Goal: Task Accomplishment & Management: Use online tool/utility

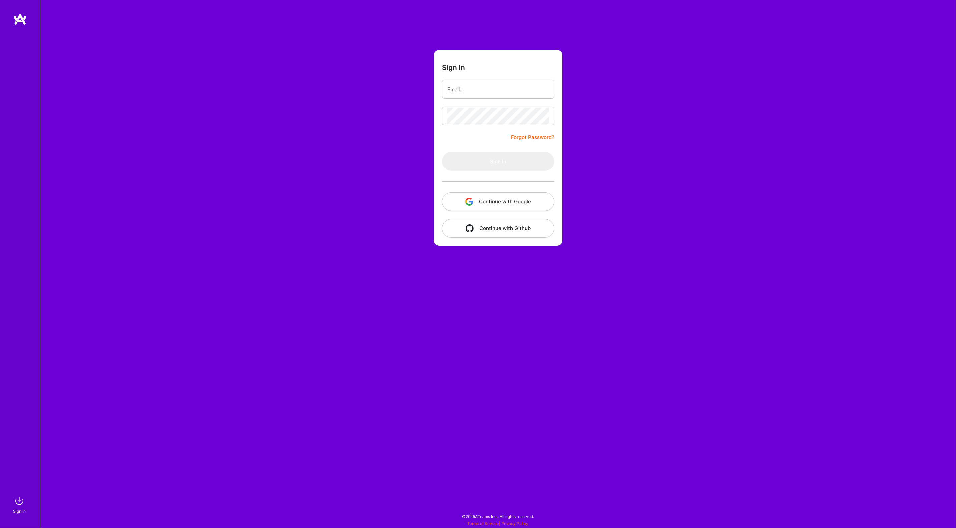
click at [506, 202] on button "Continue with Google" at bounding box center [498, 201] width 112 height 19
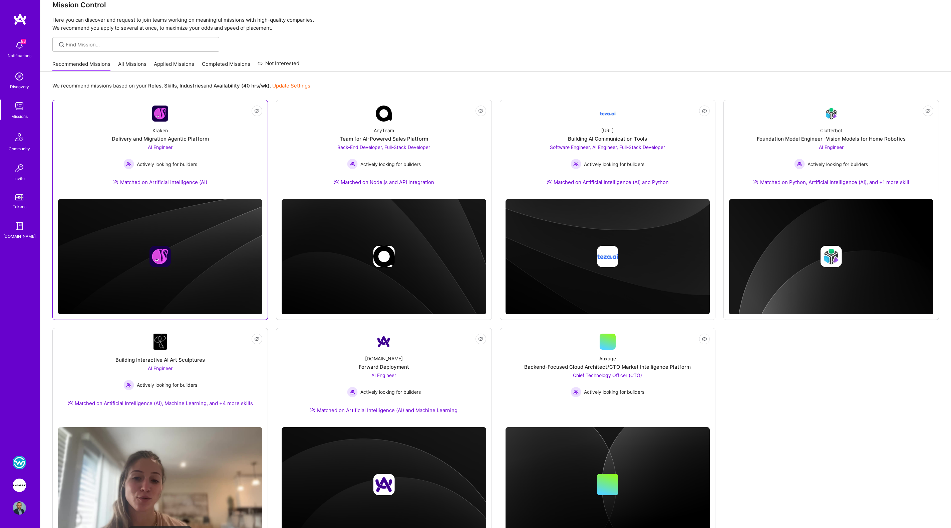
scroll to position [48, 0]
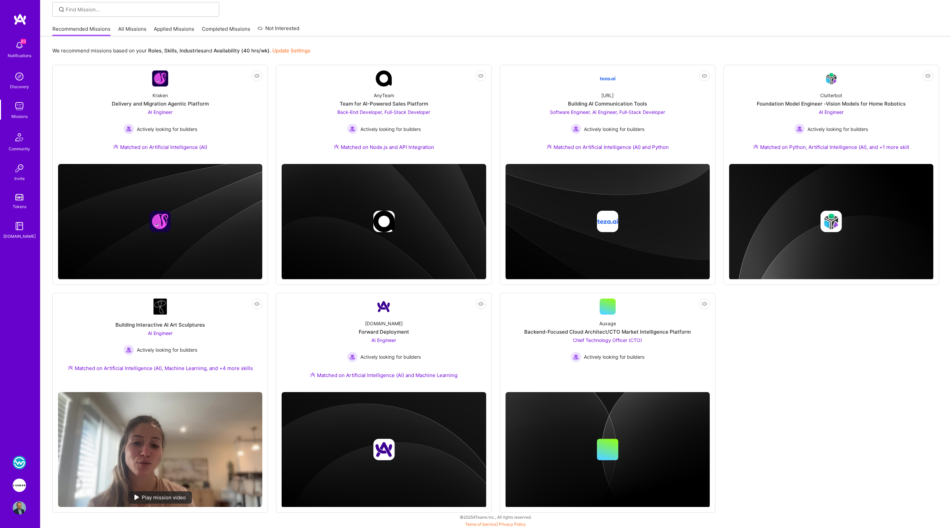
click at [21, 487] on img at bounding box center [19, 484] width 13 height 13
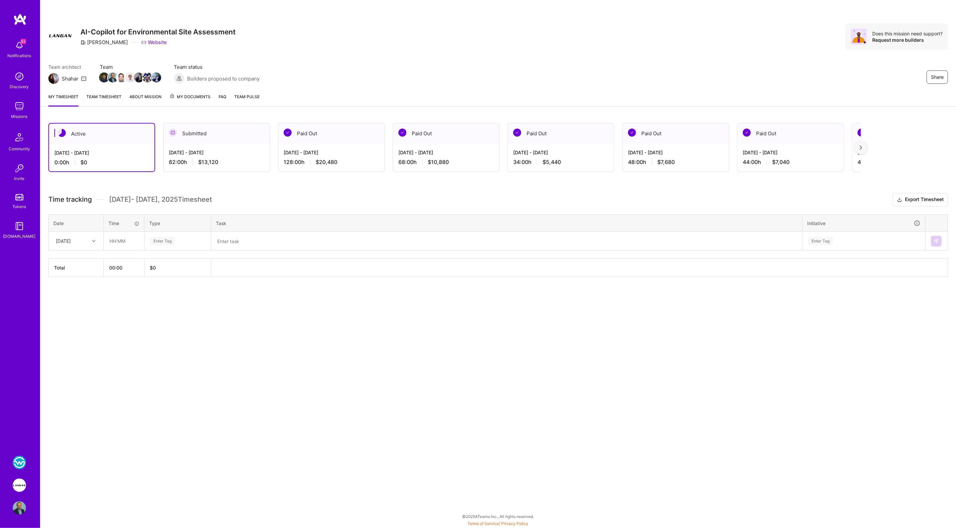
click at [228, 144] on div "[DATE] - [DATE] 82:00 h $13,120" at bounding box center [216, 156] width 106 height 27
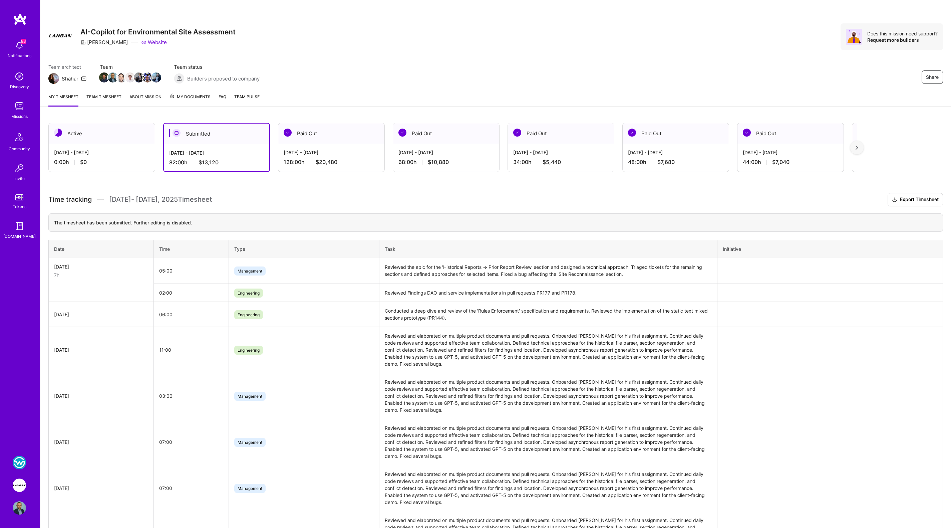
click at [113, 158] on div "[DATE] - [DATE] 0:00 h $0" at bounding box center [102, 156] width 106 height 27
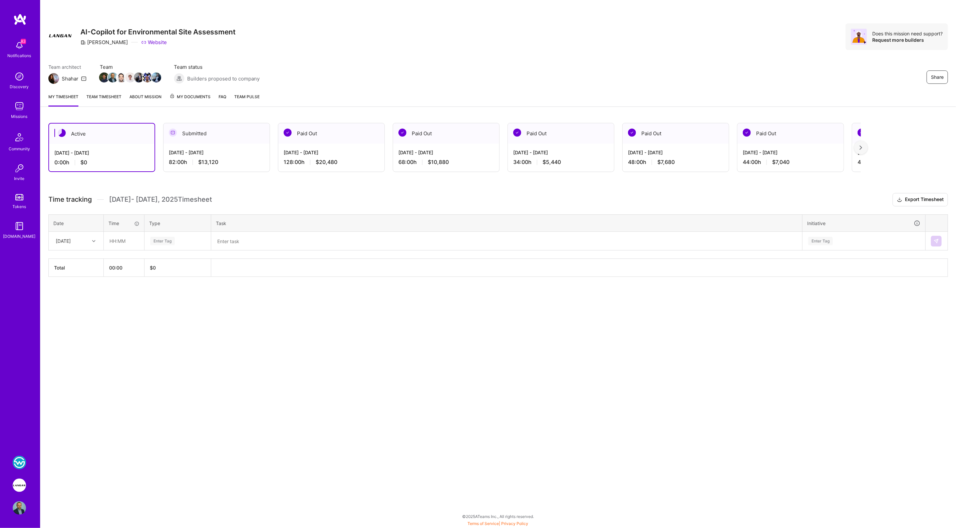
click at [273, 238] on textarea at bounding box center [507, 240] width 590 height 17
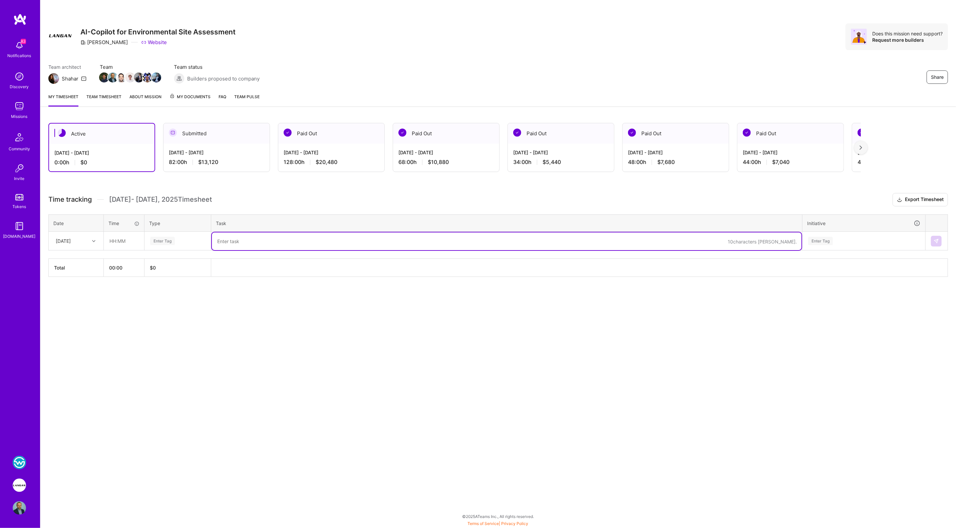
paste textarea "Reviewed missing sections with [PERSON_NAME]. Discussed metrics with [PERSON_NA…"
click at [166, 241] on div "Enter Tag" at bounding box center [162, 241] width 25 height 10
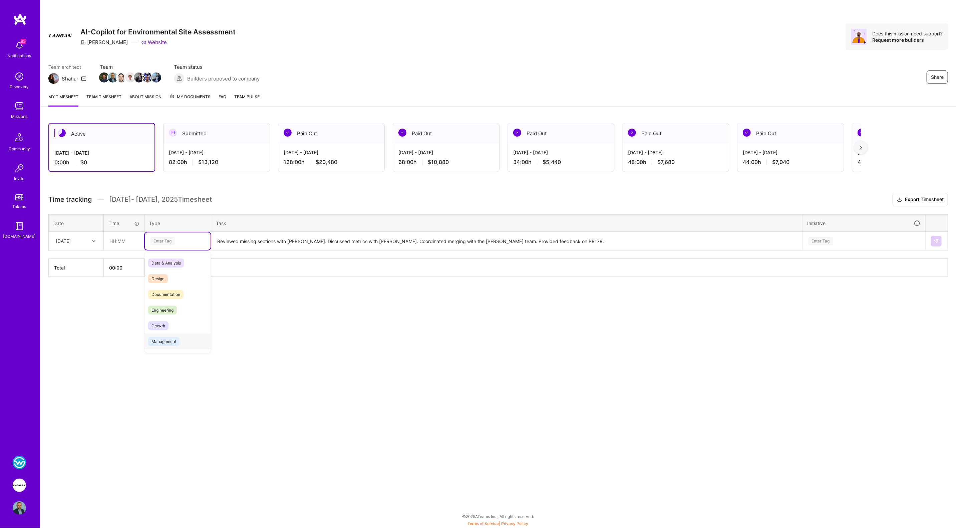
click at [169, 340] on span "Management" at bounding box center [163, 341] width 31 height 9
click at [409, 240] on textarea "Reviewed missing sections with [PERSON_NAME]. Discussed metrics with [PERSON_NA…" at bounding box center [507, 241] width 590 height 18
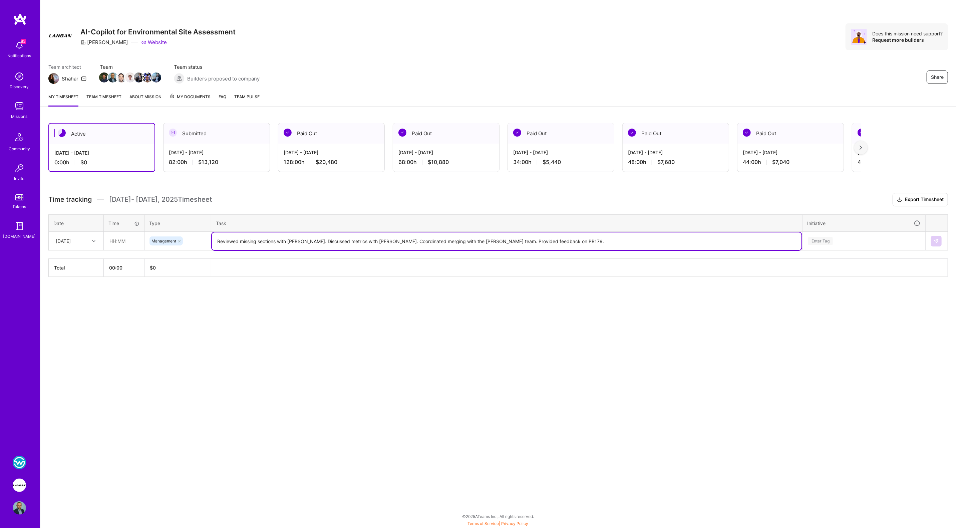
click at [409, 240] on textarea "Reviewed missing sections with [PERSON_NAME]. Discussed metrics with [PERSON_NA…" at bounding box center [507, 241] width 590 height 18
type textarea "Reviewed missing sections with [PERSON_NAME]. Discussed metrics with [PERSON_NA…"
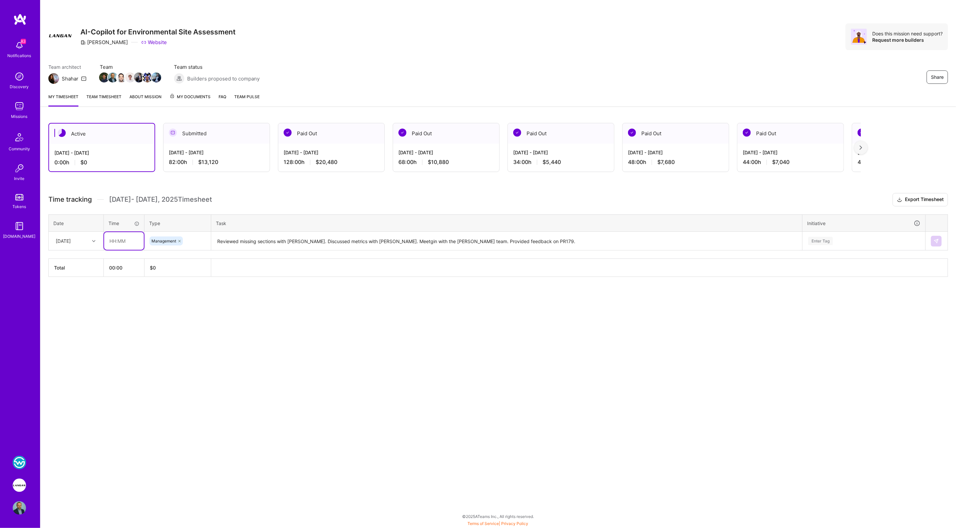
click at [128, 241] on input "text" at bounding box center [124, 241] width 40 height 18
type input "06:00"
click at [71, 238] on div "[DATE]" at bounding box center [63, 240] width 15 height 7
click at [76, 257] on div "[DATE]" at bounding box center [76, 260] width 54 height 12
click at [815, 236] on div "Enter Tag" at bounding box center [820, 241] width 25 height 10
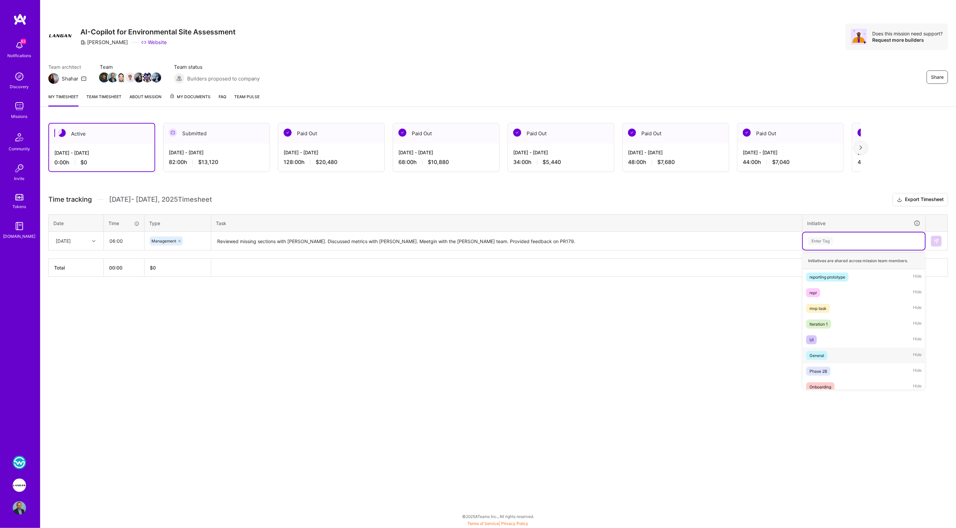
click at [824, 355] on span "General" at bounding box center [816, 355] width 21 height 9
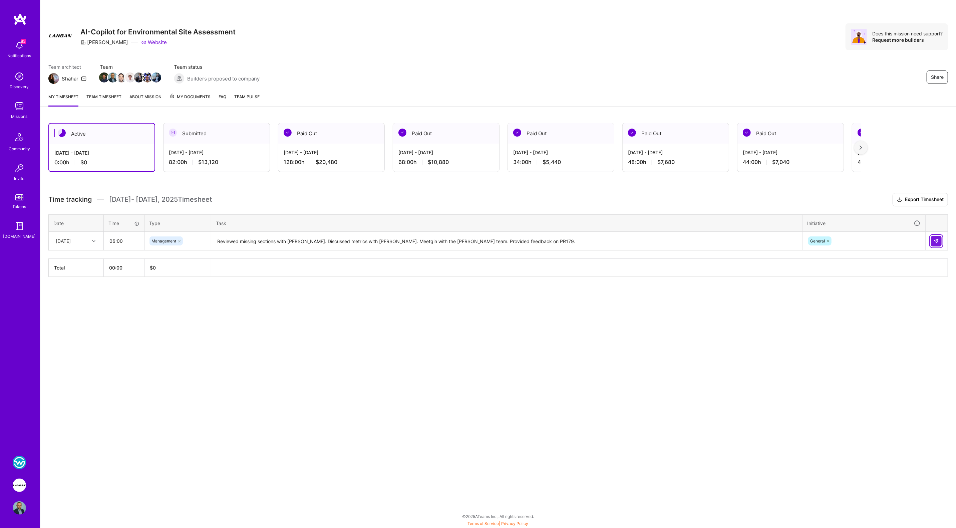
click at [941, 238] on button at bounding box center [936, 241] width 11 height 11
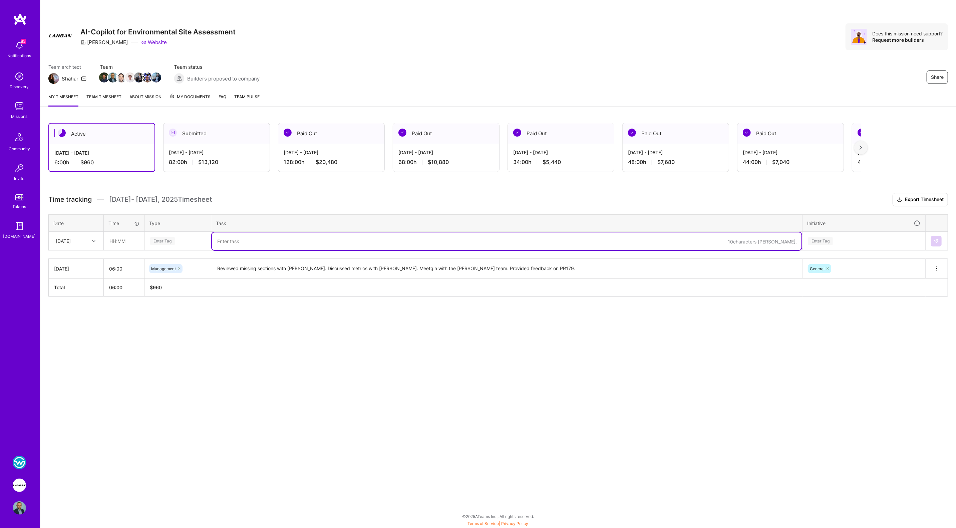
click at [282, 243] on textarea at bounding box center [507, 241] width 590 height 18
paste textarea ""Implemented the 'Exclude Findings before Report Generation' feature, fixed sev…"
type textarea "Implemented the 'Exclude Findings before Report Generation' feature, fixed seve…"
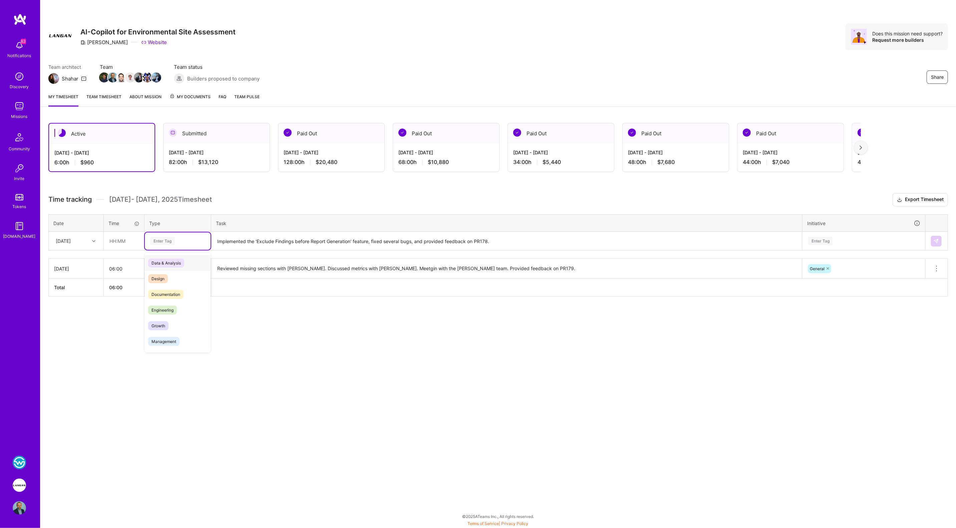
click at [174, 240] on div "Enter Tag" at bounding box center [162, 241] width 25 height 10
click at [159, 311] on span "Engineering" at bounding box center [162, 309] width 29 height 9
click at [116, 239] on input "text" at bounding box center [124, 241] width 40 height 18
type input "08:00"
click at [830, 239] on div "Enter Tag" at bounding box center [820, 241] width 25 height 10
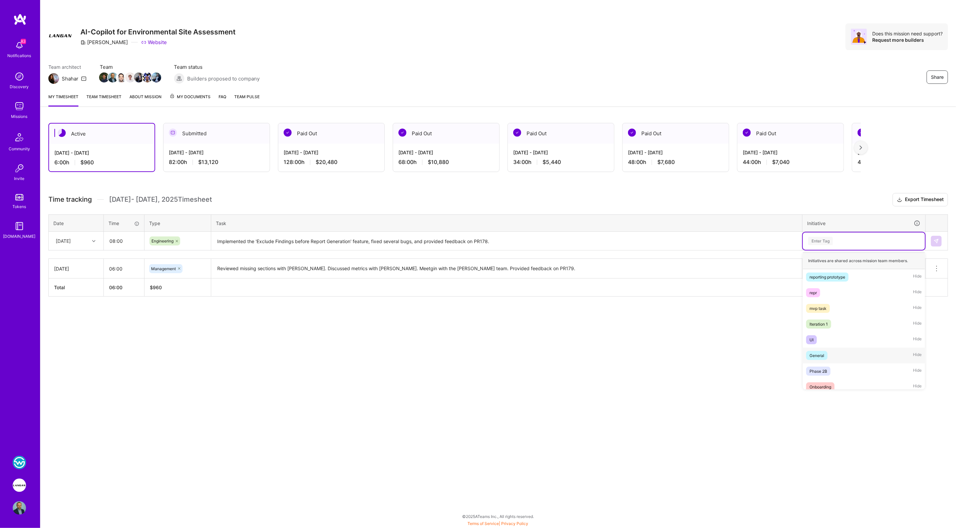
click at [813, 353] on div "General" at bounding box center [816, 355] width 15 height 7
click at [935, 242] on img at bounding box center [936, 240] width 5 height 5
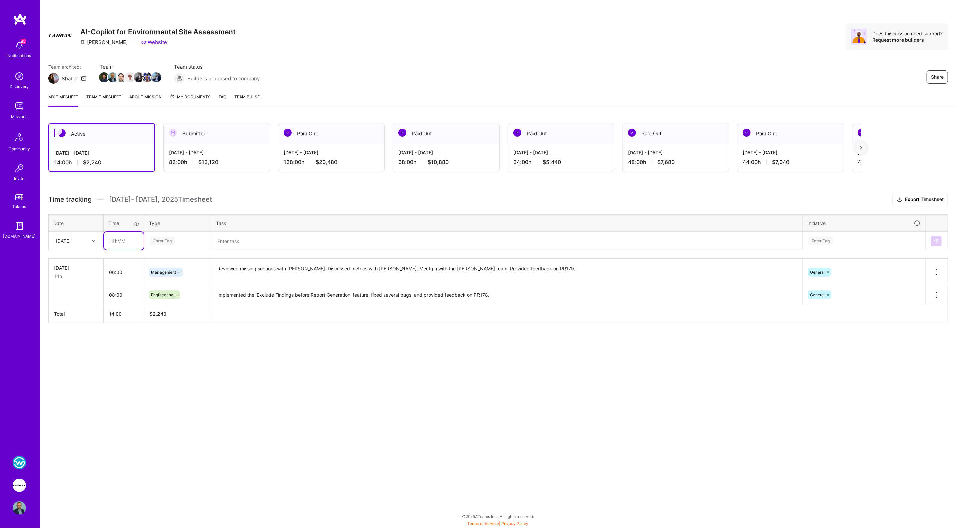
click at [115, 240] on input "text" at bounding box center [124, 241] width 40 height 18
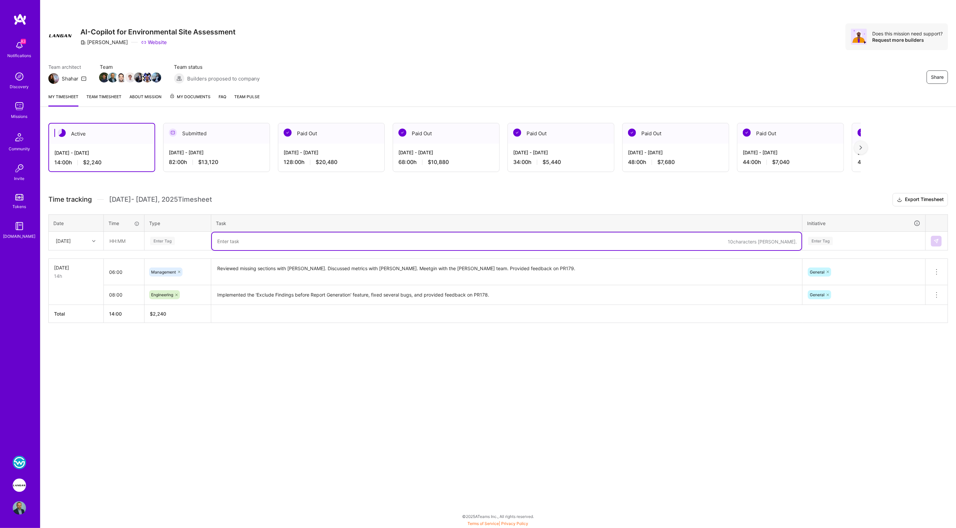
click at [233, 244] on textarea at bounding box center [507, 241] width 590 height 18
drag, startPoint x: 301, startPoint y: 243, endPoint x: 271, endPoint y: 246, distance: 30.2
click at [299, 243] on textarea at bounding box center [507, 241] width 590 height 18
paste textarea ""Discussed project status and next steps with [PERSON_NAME]. Prepared for manua…"
type textarea ""Discussed project status and next steps with [PERSON_NAME]. Prepared for manua…"
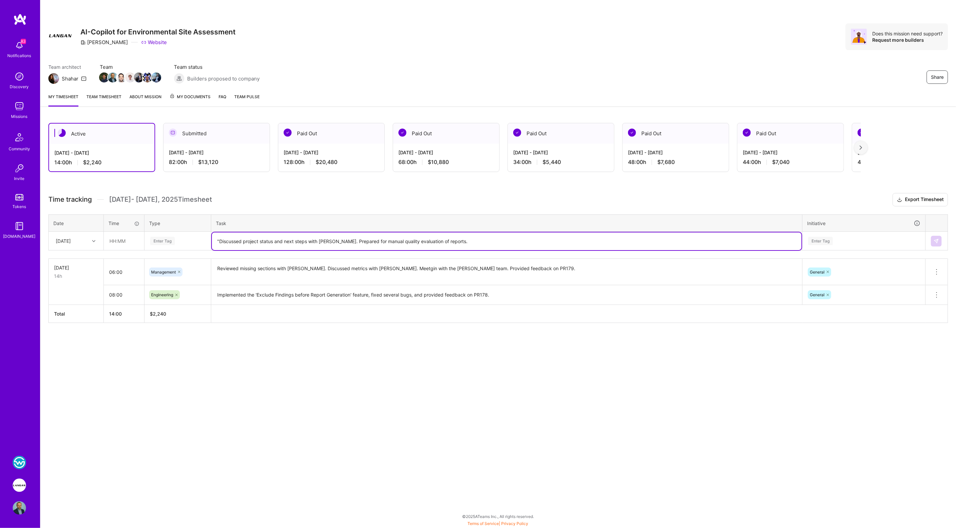
click at [93, 241] on icon at bounding box center [93, 240] width 3 height 3
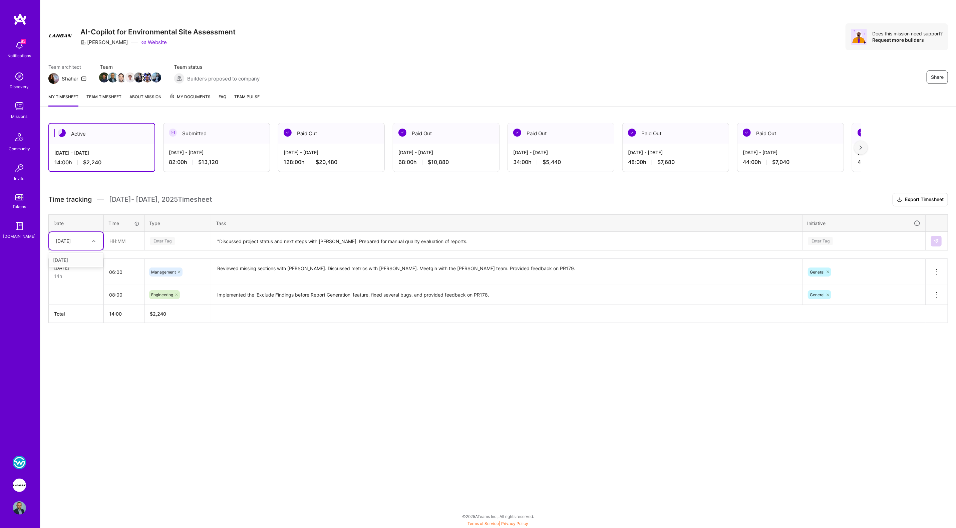
click at [70, 261] on div "[DATE]" at bounding box center [76, 260] width 54 height 12
click at [121, 244] on input "text" at bounding box center [124, 241] width 40 height 18
type input "04:00"
drag, startPoint x: 160, startPoint y: 236, endPoint x: 159, endPoint y: 246, distance: 10.0
click at [160, 239] on div "Enter Tag" at bounding box center [162, 241] width 25 height 10
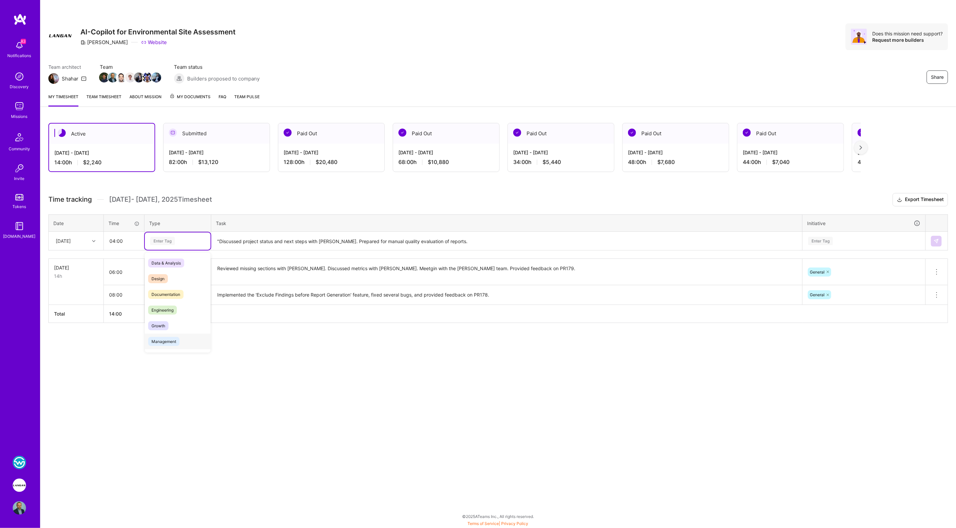
click at [168, 340] on span "Management" at bounding box center [163, 341] width 31 height 9
click at [819, 244] on div "Enter Tag" at bounding box center [864, 240] width 122 height 17
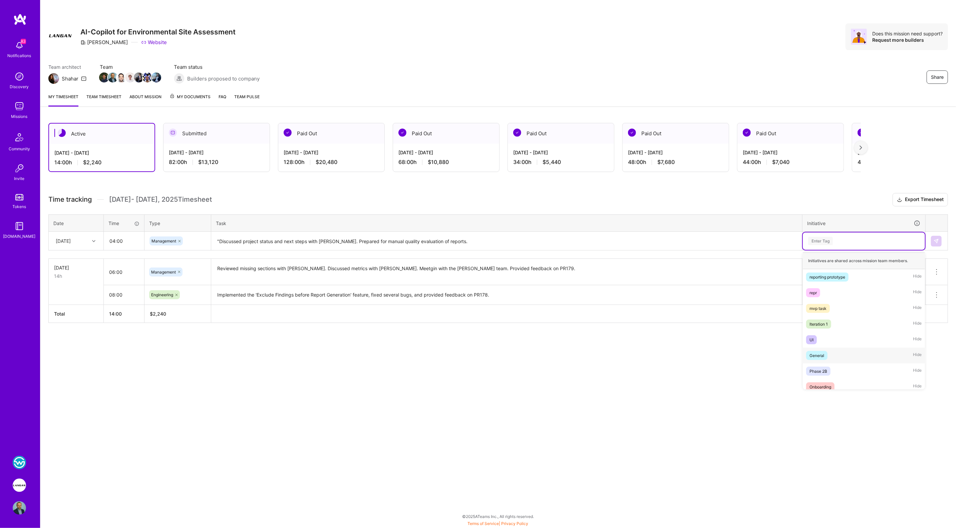
click at [816, 353] on div "General" at bounding box center [816, 355] width 15 height 7
click at [500, 246] on textarea ""Discussed project status and next steps with [PERSON_NAME]. Prepared for manua…" at bounding box center [507, 241] width 590 height 18
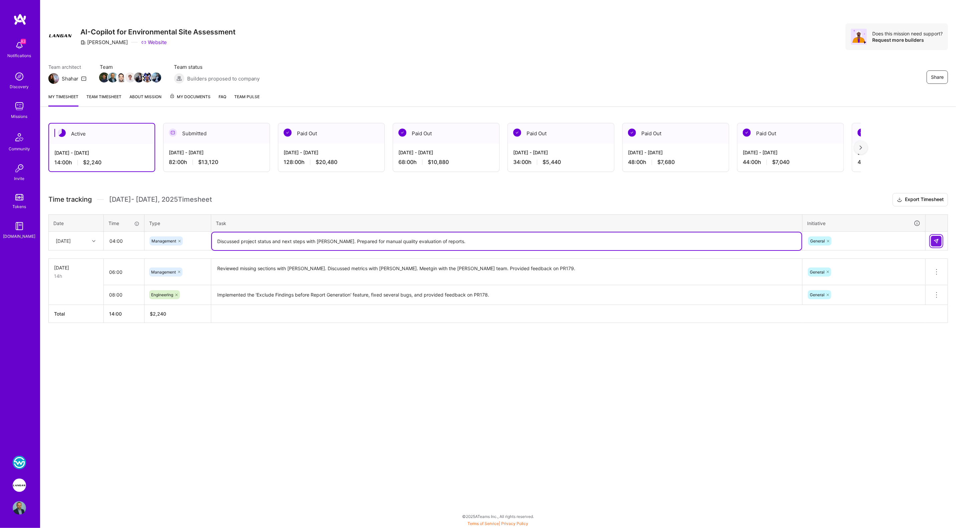
type textarea "Discussed project status and next steps with [PERSON_NAME]. Prepared for manual…"
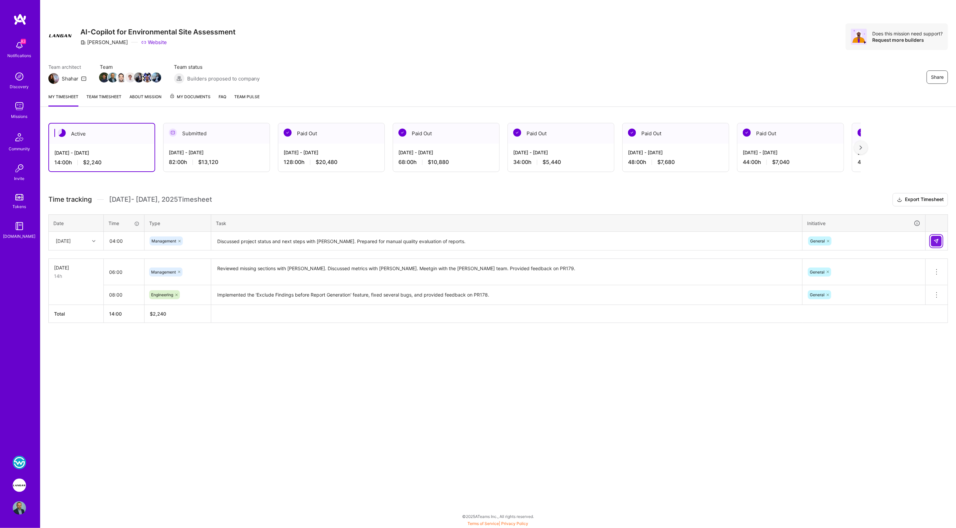
click at [935, 239] on img at bounding box center [936, 240] width 5 height 5
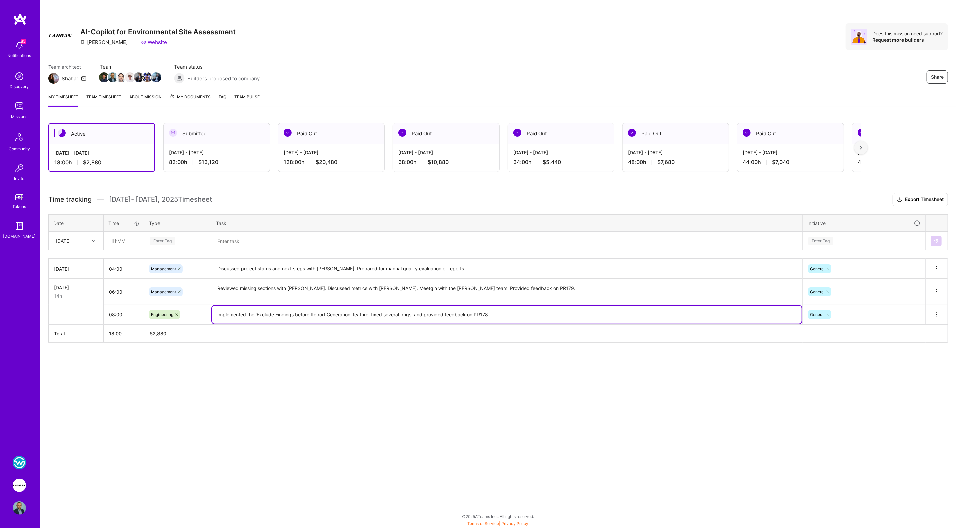
drag, startPoint x: 217, startPoint y: 314, endPoint x: 508, endPoint y: 321, distance: 290.7
click at [508, 321] on textarea "Implemented the 'Exclude Findings before Report Generation' feature, fixed seve…" at bounding box center [507, 314] width 590 height 18
click at [274, 241] on textarea at bounding box center [507, 241] width 590 height 18
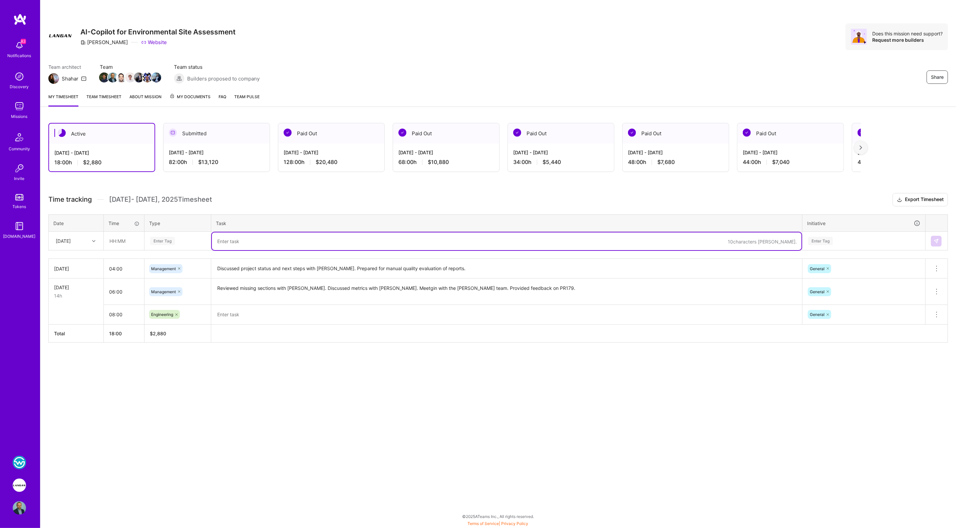
paste textarea "Implemented the 'Exclude Findings before Report Generation' feature, fixed seve…"
type textarea "Implemented the 'Exclude Findings before Report Generation' feature, fixed seve…"
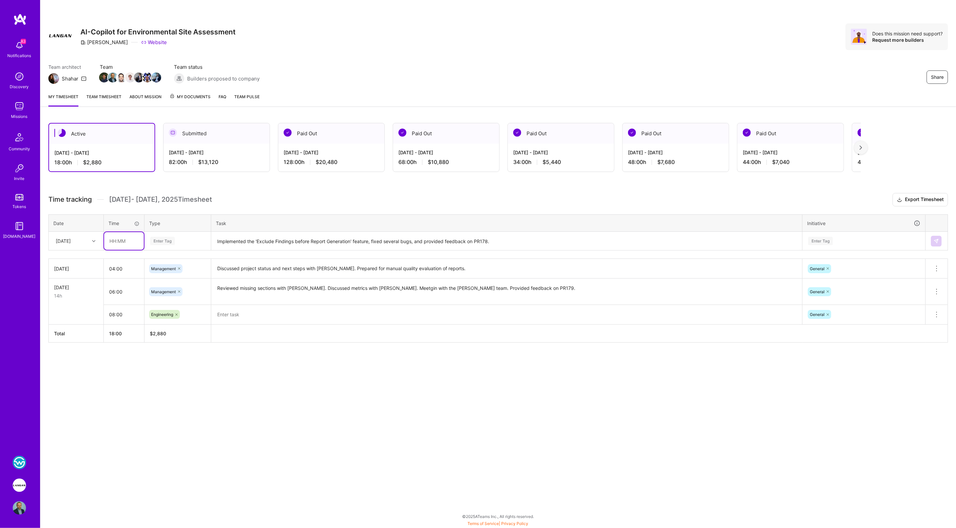
click at [115, 241] on input "text" at bounding box center [124, 241] width 40 height 18
click at [160, 241] on div "Enter Tag" at bounding box center [162, 241] width 25 height 10
click at [165, 308] on span "Engineering" at bounding box center [162, 309] width 29 height 9
click at [827, 242] on div "Enter Tag" at bounding box center [820, 241] width 25 height 10
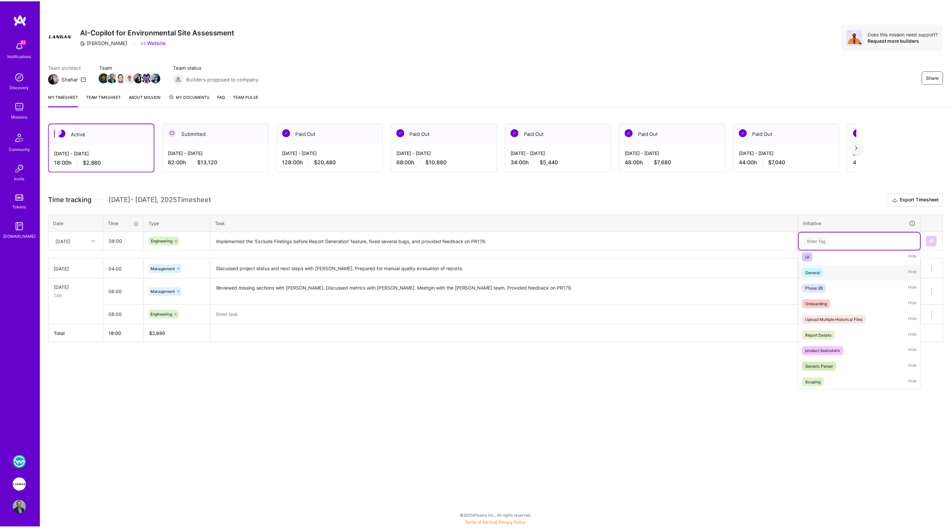
scroll to position [80, 0]
click at [817, 276] on div "General" at bounding box center [816, 275] width 15 height 7
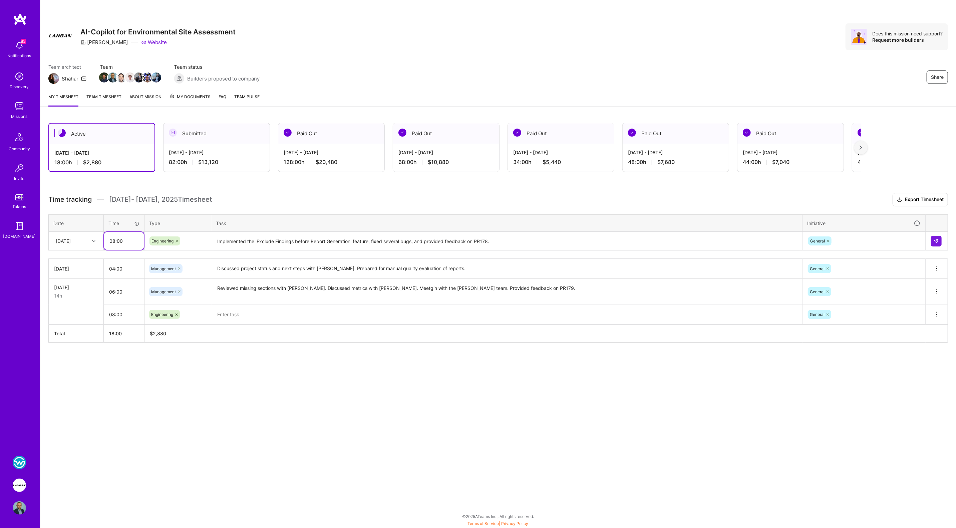
click at [115, 241] on input "08:00" at bounding box center [124, 241] width 40 height 18
type input "09:00"
click at [936, 236] on button at bounding box center [936, 241] width 11 height 11
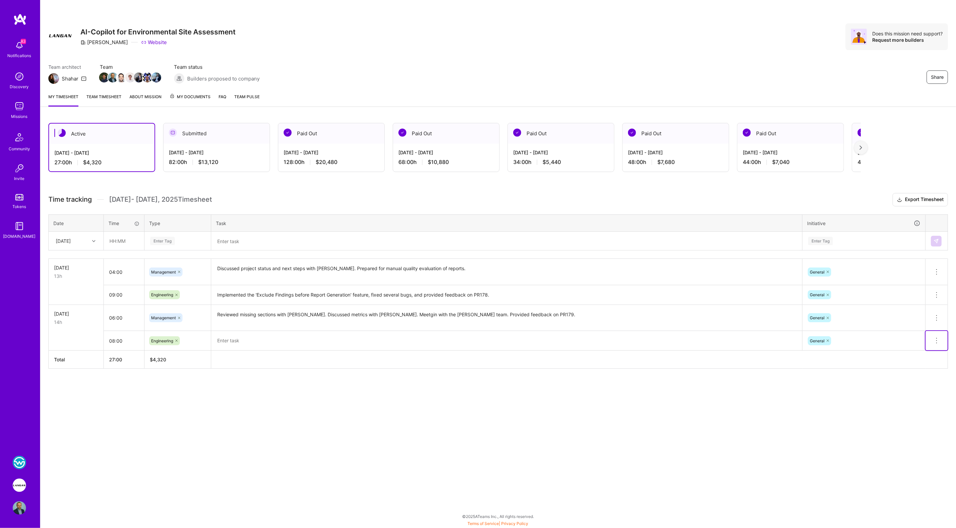
click at [937, 336] on icon at bounding box center [937, 340] width 8 height 8
click at [935, 347] on button "Delete row" at bounding box center [920, 352] width 35 height 16
click at [187, 148] on div "[DATE] - [DATE] 82:00 h $13,120" at bounding box center [216, 156] width 106 height 27
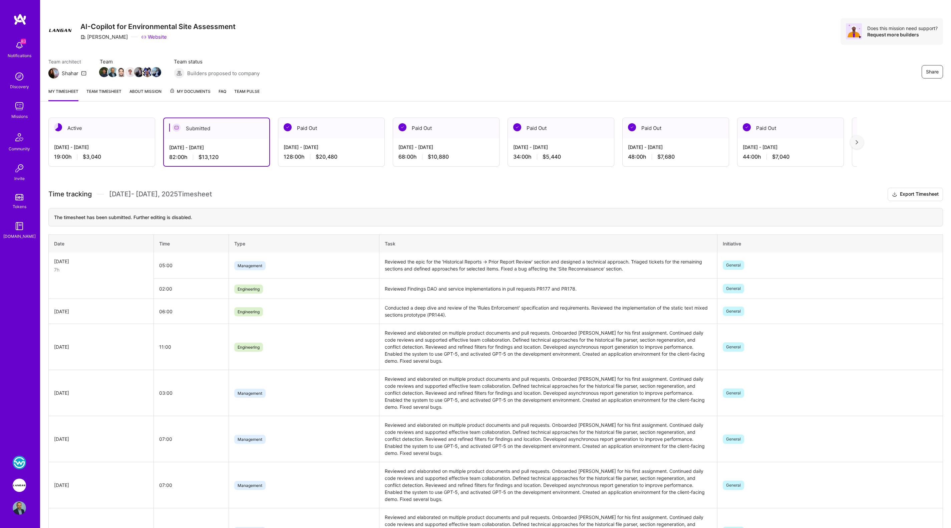
scroll to position [40, 0]
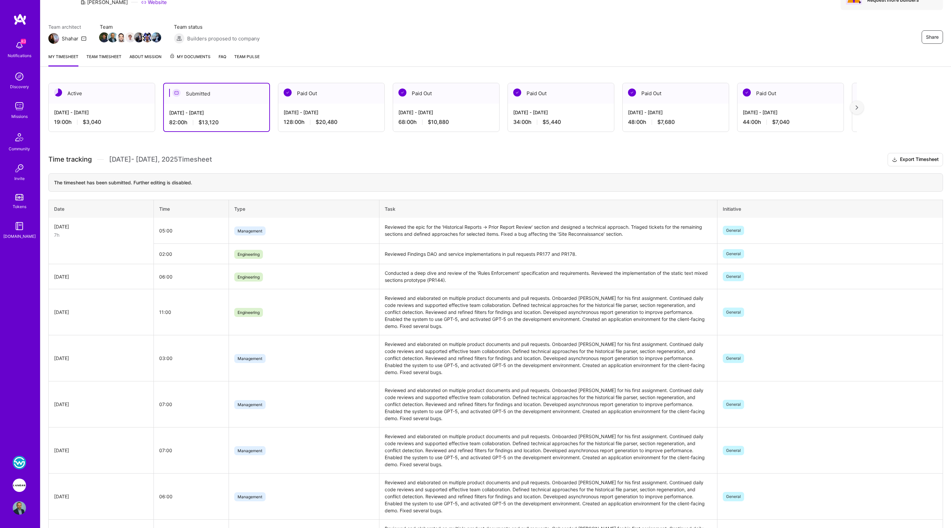
click at [119, 113] on div "[DATE] - [DATE]" at bounding box center [101, 112] width 95 height 7
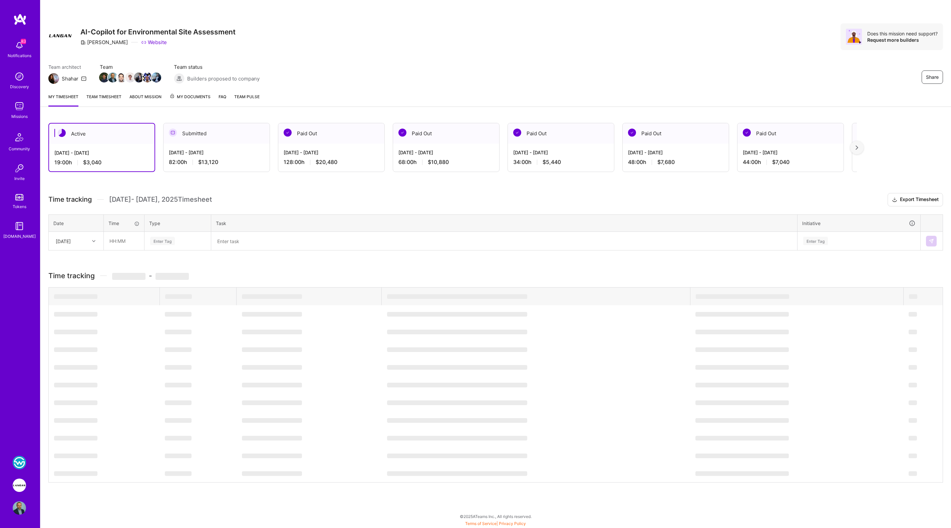
scroll to position [0, 0]
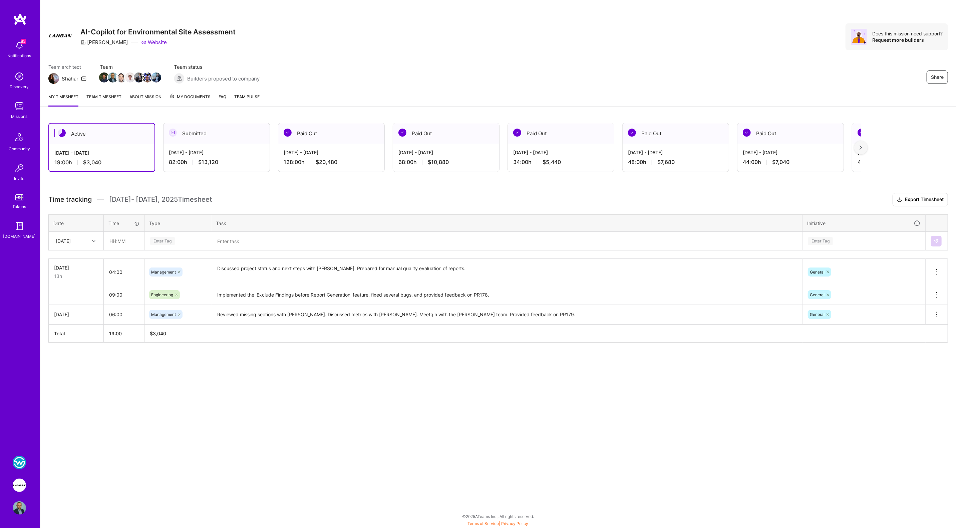
click at [185, 151] on div "[DATE] - [DATE]" at bounding box center [216, 152] width 95 height 7
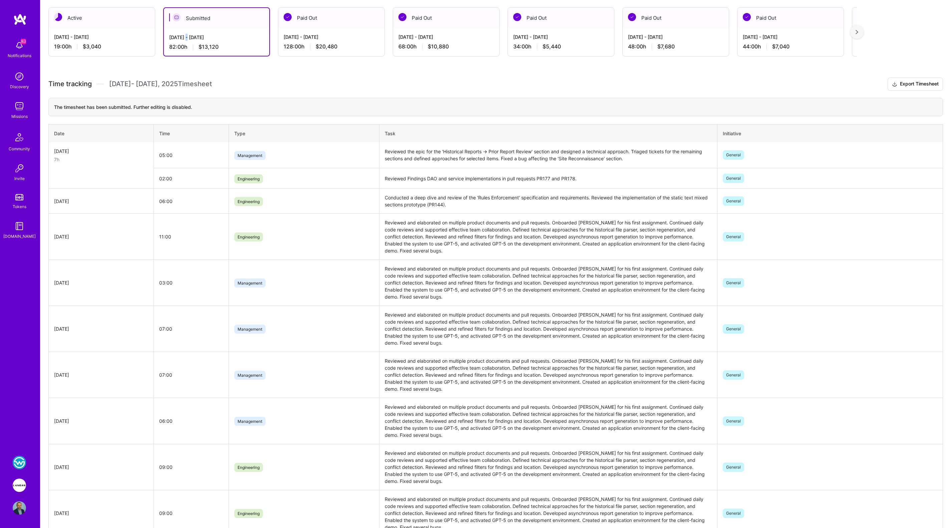
scroll to position [108, 0]
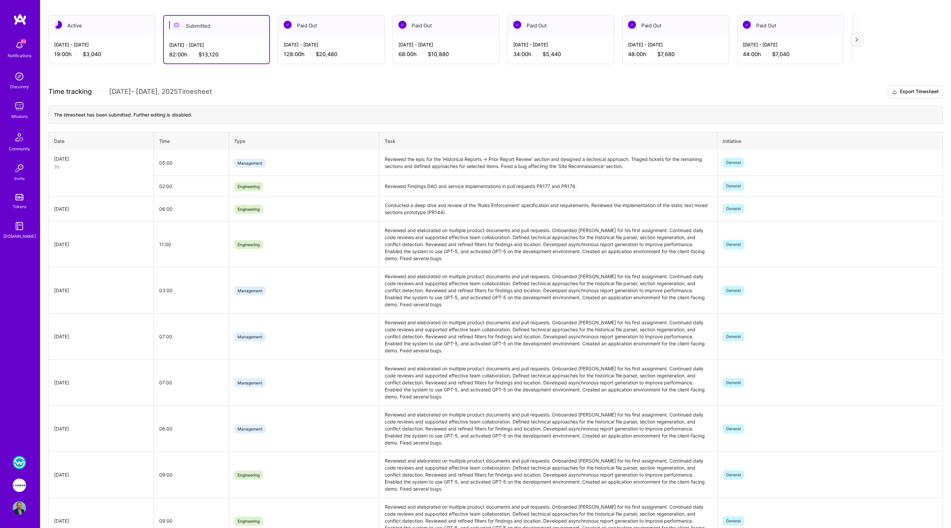
click at [114, 52] on div "19:00 h $3,040" at bounding box center [101, 54] width 95 height 7
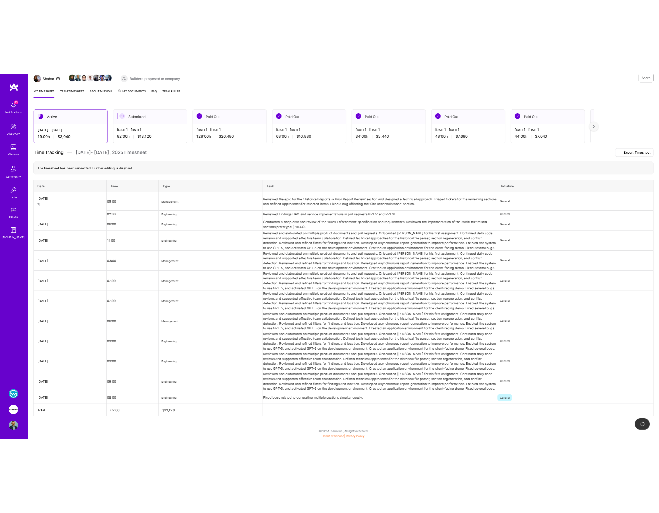
scroll to position [0, 0]
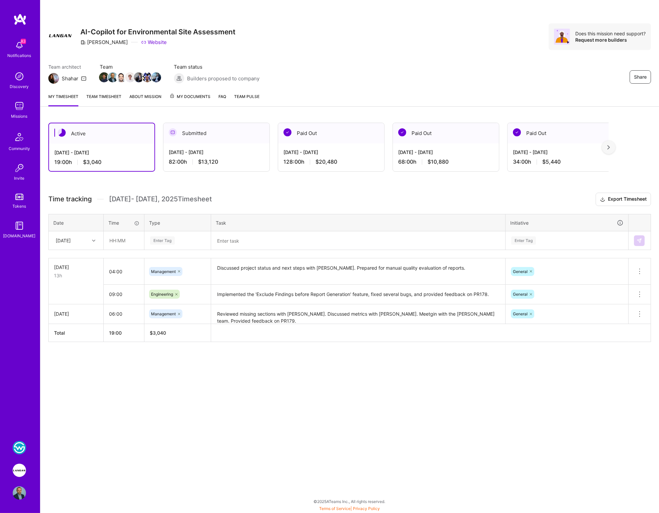
click at [382, 411] on div "Share AI-Copilot for Environmental Site Assessment [PERSON_NAME] Website Does t…" at bounding box center [349, 256] width 619 height 513
click at [154, 447] on div "Share AI-Copilot for Environmental Site Assessment [PERSON_NAME] Website Does t…" at bounding box center [349, 256] width 619 height 513
